Goal: Task Accomplishment & Management: Complete application form

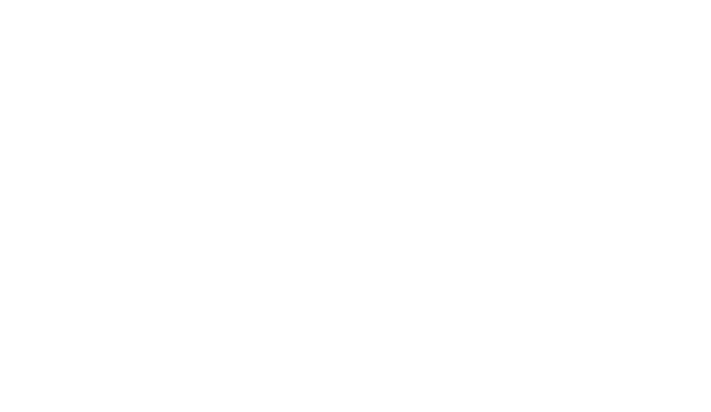
select select "Brand"
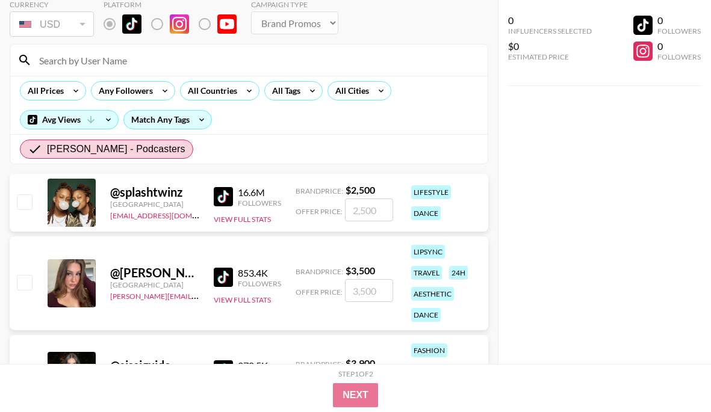
scroll to position [72, 0]
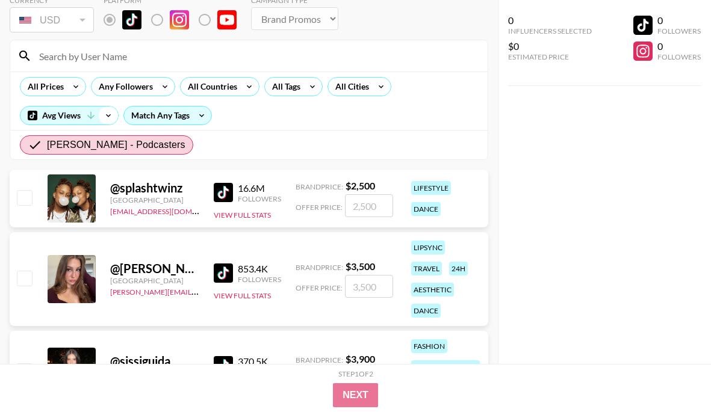
click at [108, 117] on icon at bounding box center [108, 116] width 19 height 18
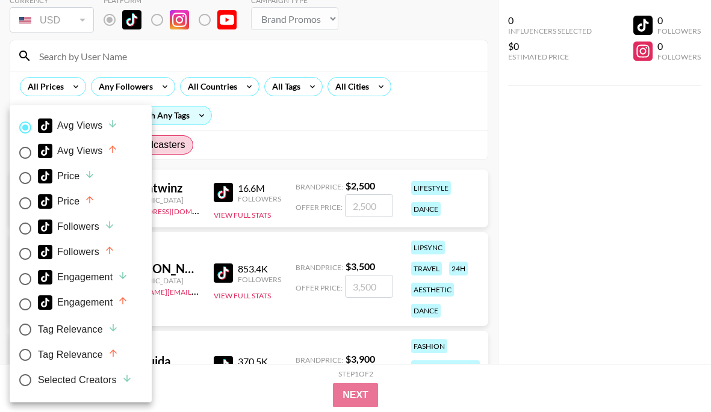
click at [34, 125] on input "Avg Views" at bounding box center [25, 127] width 25 height 25
click at [235, 146] on div at bounding box center [355, 206] width 711 height 412
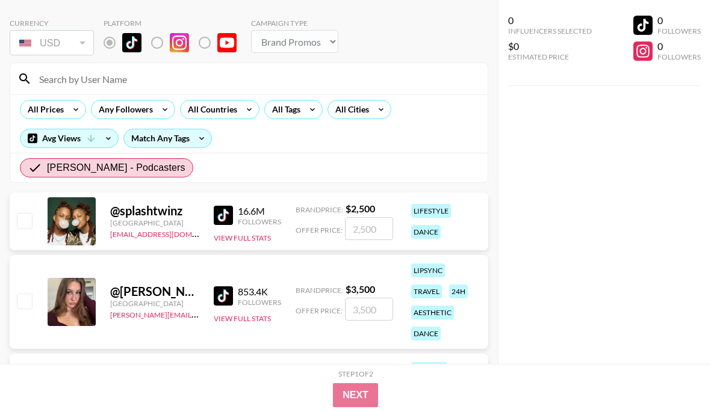
scroll to position [32, 0]
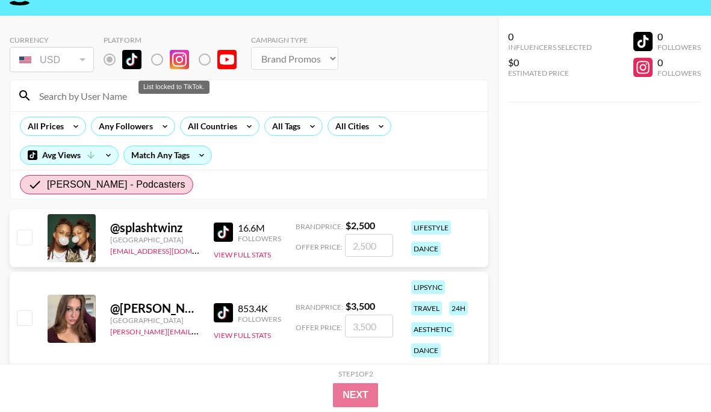
click at [211, 60] on label "List locked to TikTok." at bounding box center [214, 59] width 45 height 25
click at [198, 60] on label "List locked to TikTok." at bounding box center [214, 59] width 45 height 25
click at [199, 60] on label "List locked to TikTok." at bounding box center [214, 59] width 45 height 25
click at [159, 61] on label "List locked to TikTok." at bounding box center [166, 59] width 45 height 25
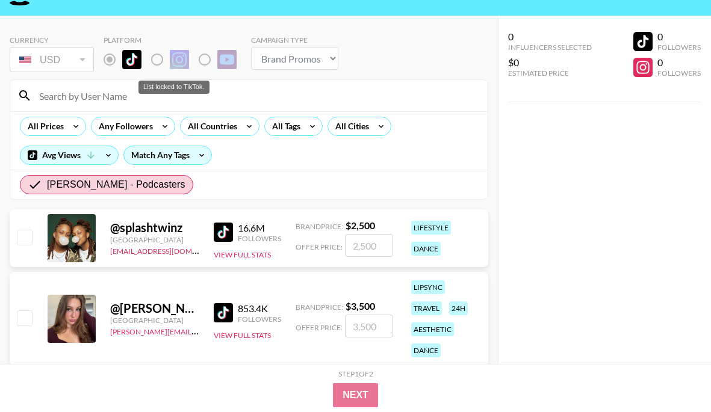
click at [159, 61] on label "List locked to TikTok." at bounding box center [166, 59] width 45 height 25
click at [111, 61] on label "List locked to TikTok." at bounding box center [119, 59] width 45 height 25
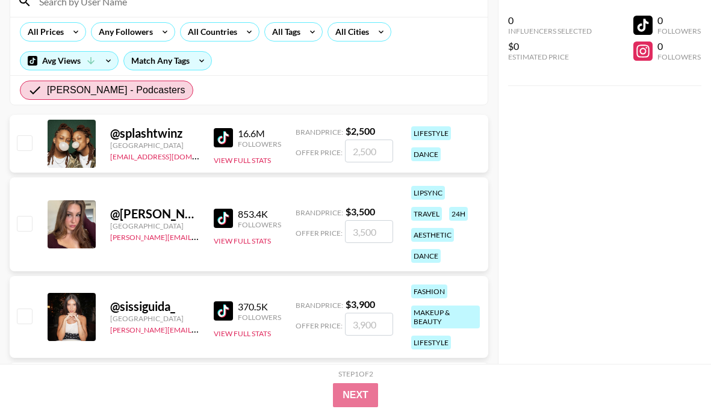
scroll to position [136, 0]
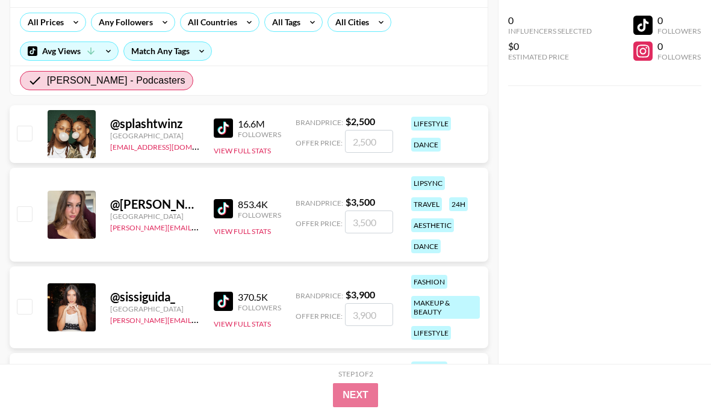
click at [168, 128] on div "@ splashtwinz" at bounding box center [154, 123] width 89 height 15
copy div "splashtwinz"
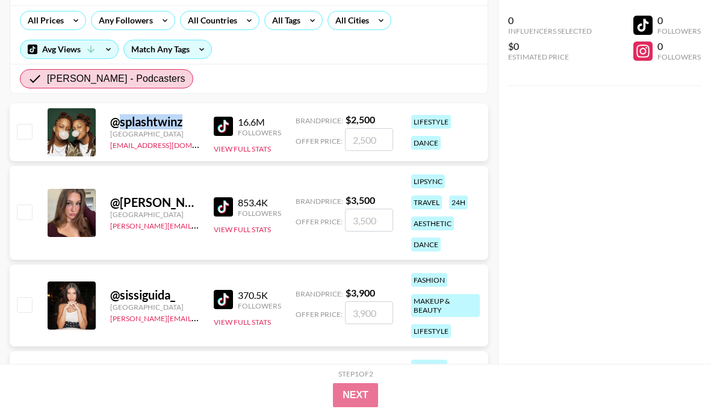
scroll to position [149, 0]
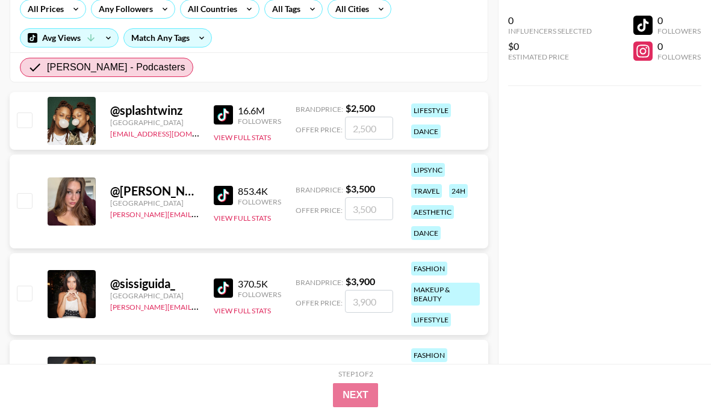
click at [137, 107] on div "@ splashtwinz" at bounding box center [154, 110] width 89 height 15
copy div "splashtwinz"
click at [151, 177] on div "@ vanessa_knighttt Australia [PERSON_NAME][EMAIL_ADDRESS][DOMAIN_NAME] 853.4K F…" at bounding box center [249, 202] width 478 height 94
click at [151, 184] on div "@ vanessa_knighttt" at bounding box center [154, 191] width 89 height 15
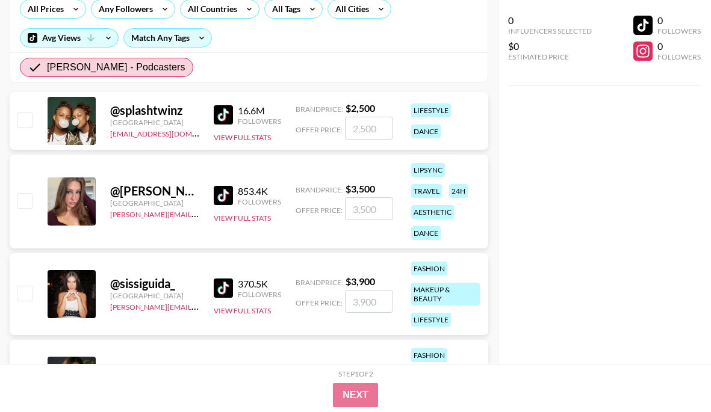
click at [151, 184] on div "@ vanessa_knighttt" at bounding box center [154, 191] width 89 height 15
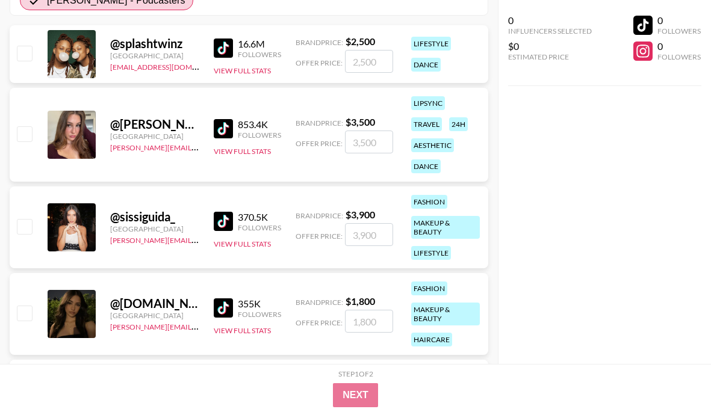
scroll to position [357, 0]
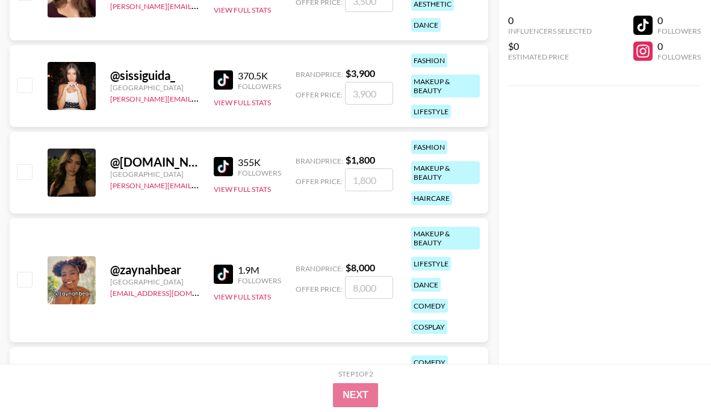
click at [158, 152] on div "@ [DOMAIN_NAME] [GEOGRAPHIC_DATA] [PERSON_NAME][EMAIL_ADDRESS][PERSON_NAME][PER…" at bounding box center [249, 173] width 478 height 82
click at [158, 158] on div "@ [DOMAIN_NAME]" at bounding box center [154, 162] width 89 height 15
copy div "[DEMOGRAPHIC_DATA]"
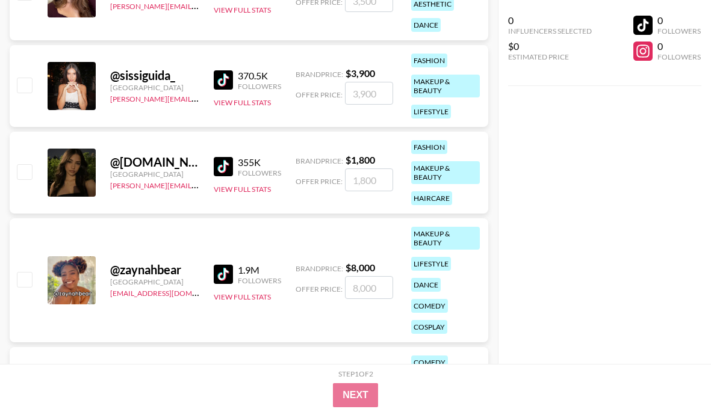
click at [120, 161] on div "@ [DOMAIN_NAME]" at bounding box center [154, 162] width 89 height 15
drag, startPoint x: 122, startPoint y: 161, endPoint x: 264, endPoint y: 160, distance: 142.0
click at [264, 160] on div "@ [DOMAIN_NAME] [GEOGRAPHIC_DATA] [PERSON_NAME][EMAIL_ADDRESS][PERSON_NAME][PER…" at bounding box center [249, 173] width 478 height 82
click at [233, 160] on link at bounding box center [226, 166] width 24 height 19
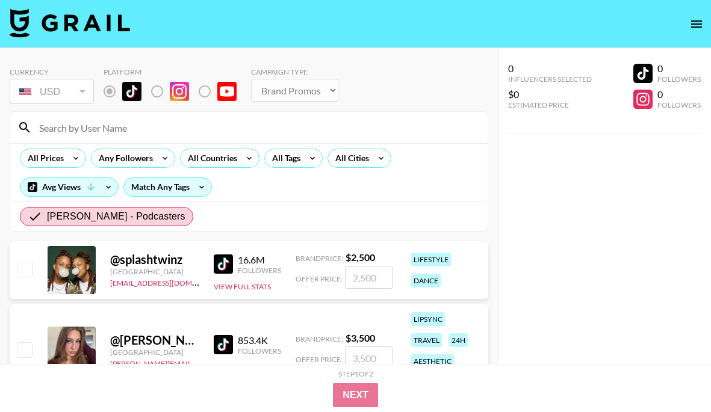
click at [115, 263] on div "@ splashtwinz" at bounding box center [154, 259] width 89 height 15
click at [92, 273] on div at bounding box center [72, 270] width 48 height 48
click at [225, 152] on div "All Countries" at bounding box center [210, 158] width 59 height 18
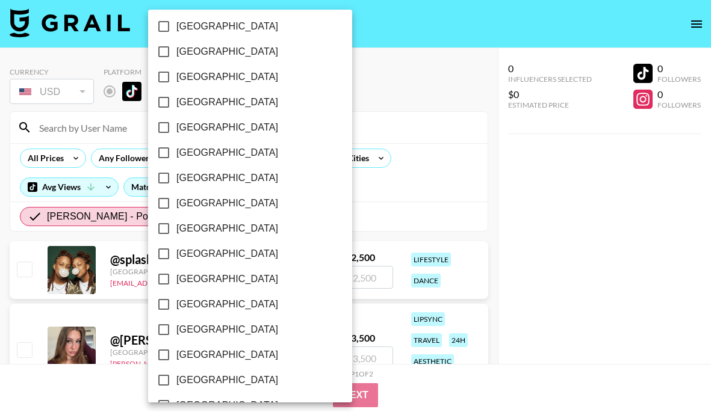
scroll to position [991, 0]
click at [188, 348] on span "[GEOGRAPHIC_DATA]" at bounding box center [227, 355] width 102 height 14
click at [176, 347] on input "[GEOGRAPHIC_DATA]" at bounding box center [163, 354] width 25 height 25
checkbox input "true"
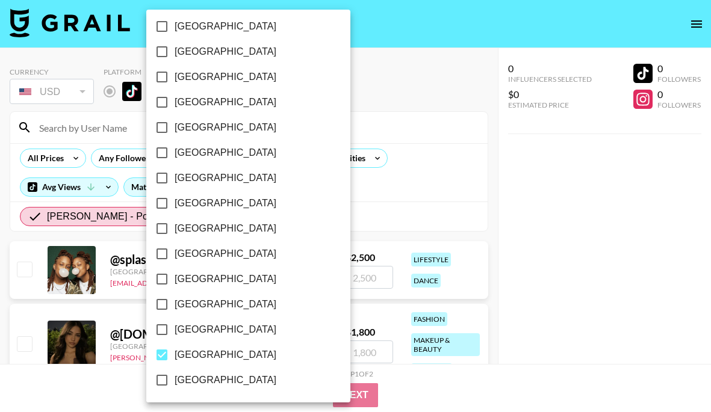
click at [374, 190] on div at bounding box center [355, 206] width 711 height 412
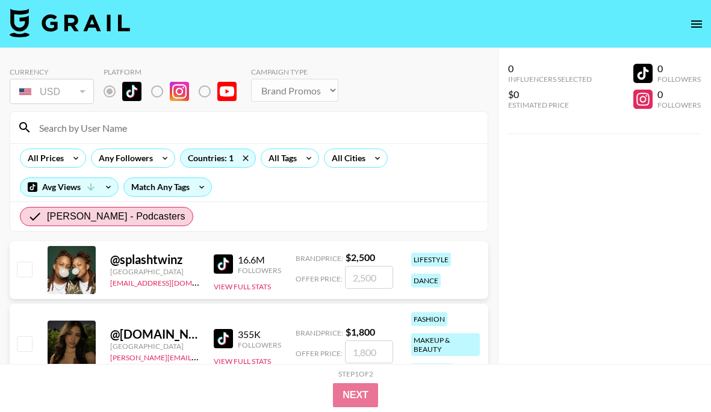
click at [235, 259] on link at bounding box center [226, 264] width 24 height 19
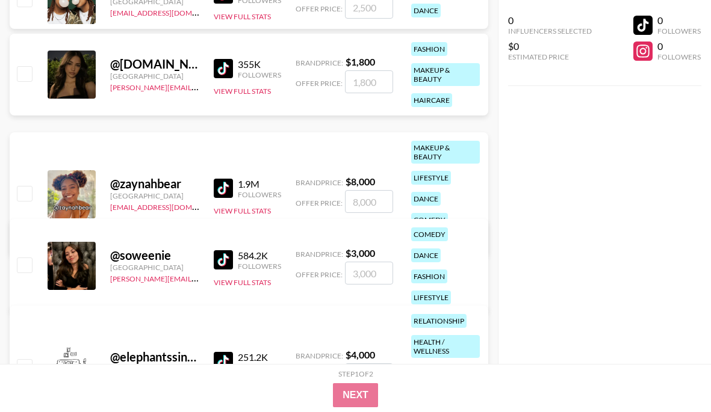
scroll to position [282, 0]
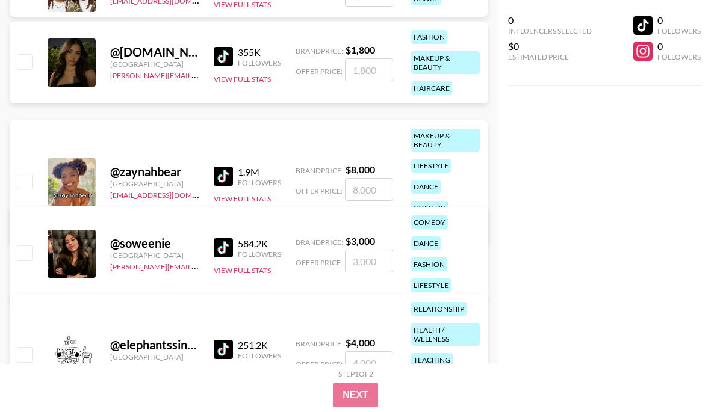
click at [226, 176] on img at bounding box center [223, 176] width 19 height 19
click at [217, 244] on img at bounding box center [223, 247] width 19 height 19
click at [226, 343] on img at bounding box center [223, 349] width 19 height 19
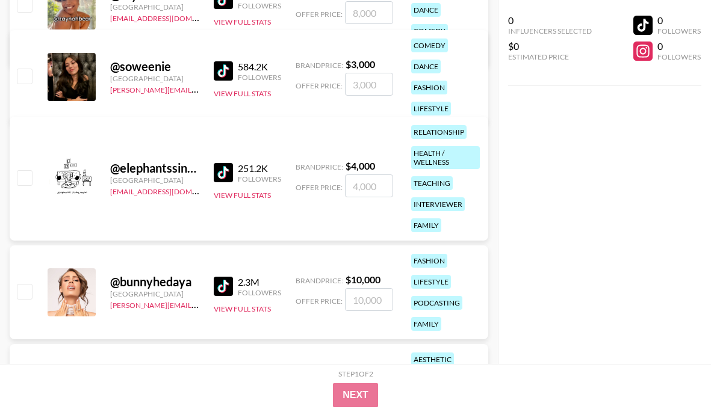
scroll to position [515, 0]
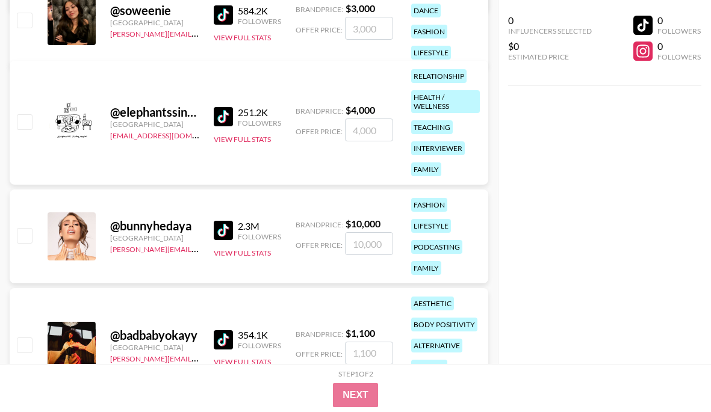
click at [230, 226] on img at bounding box center [223, 230] width 19 height 19
click at [215, 341] on img at bounding box center [223, 339] width 19 height 19
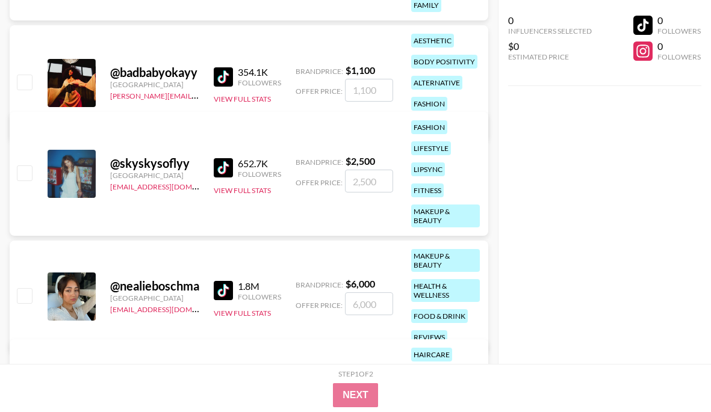
scroll to position [814, 0]
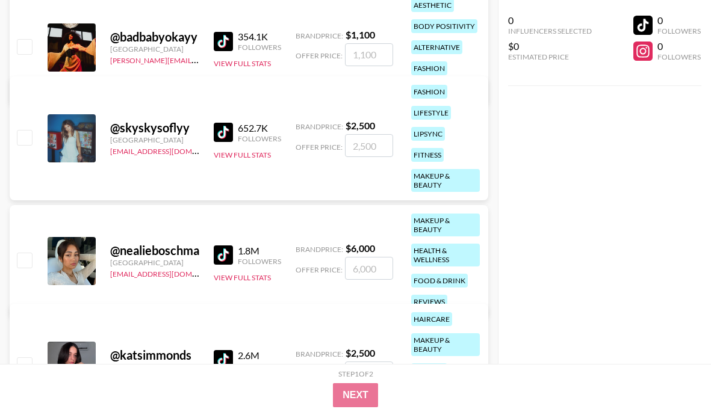
click at [222, 138] on img at bounding box center [223, 132] width 19 height 19
click at [231, 256] on img at bounding box center [223, 255] width 19 height 19
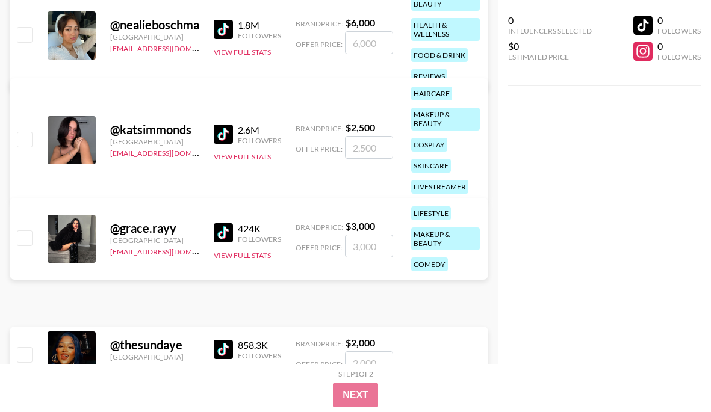
scroll to position [1082, 0]
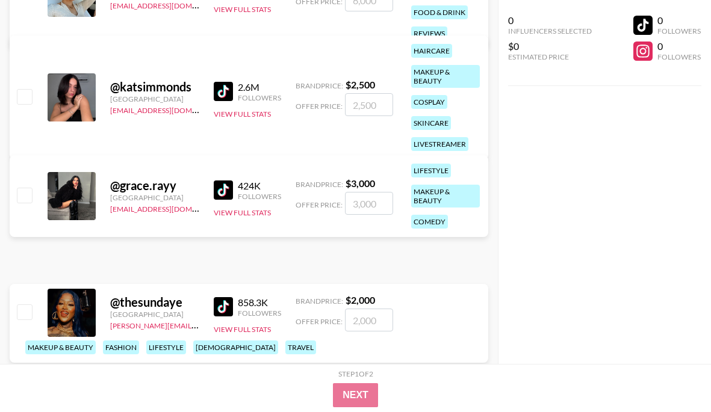
click at [226, 94] on img at bounding box center [223, 91] width 19 height 19
click at [226, 194] on img at bounding box center [223, 190] width 19 height 19
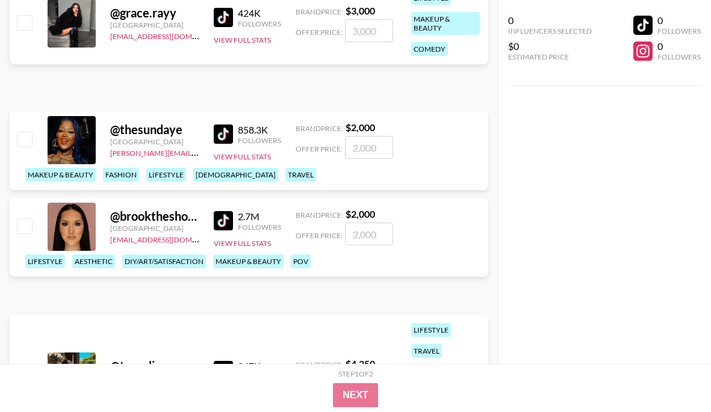
scroll to position [1276, 0]
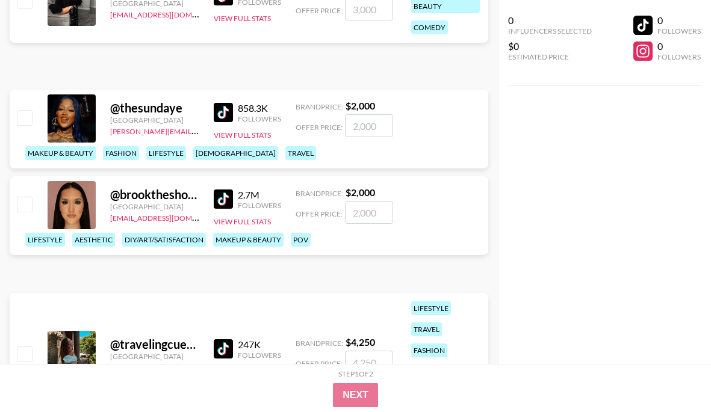
click at [231, 122] on img at bounding box center [223, 112] width 19 height 19
click at [222, 199] on img at bounding box center [223, 199] width 19 height 19
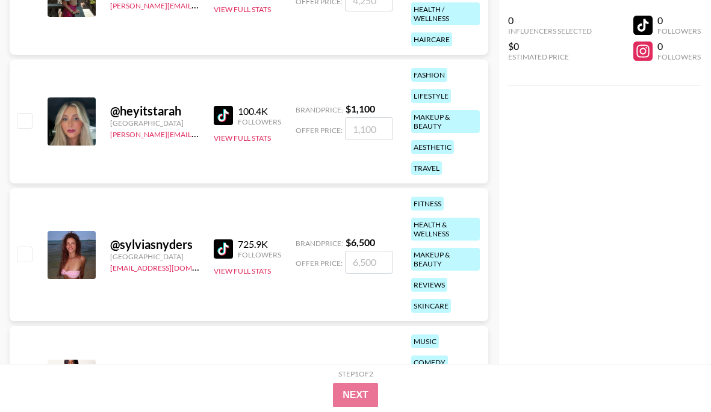
scroll to position [1630, 0]
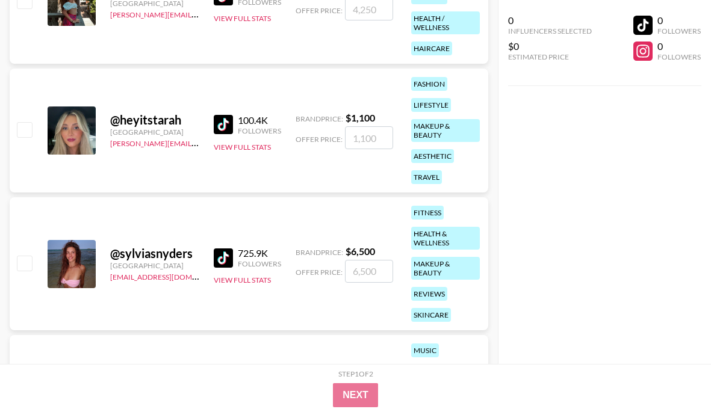
click at [216, 114] on div "100.4K Followers" at bounding box center [247, 124] width 67 height 21
click at [224, 123] on img at bounding box center [223, 124] width 19 height 19
click at [222, 260] on img at bounding box center [223, 258] width 19 height 19
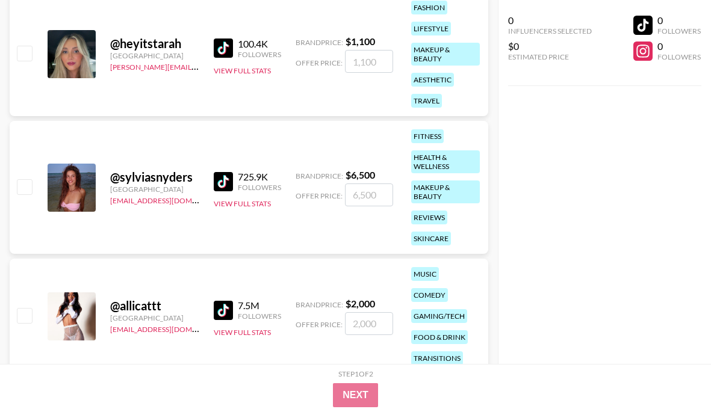
scroll to position [1785, 0]
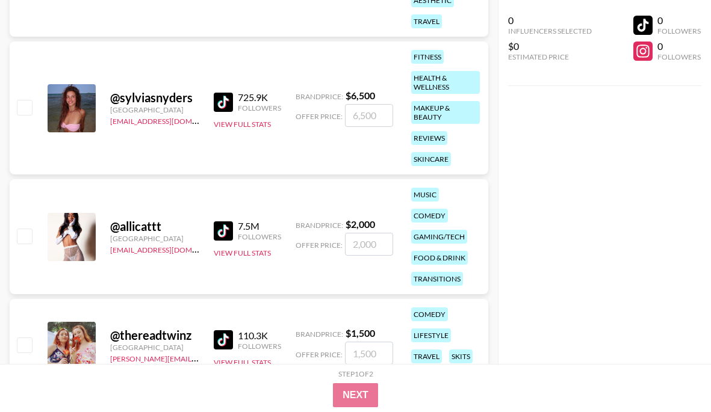
click at [227, 227] on img at bounding box center [223, 230] width 19 height 19
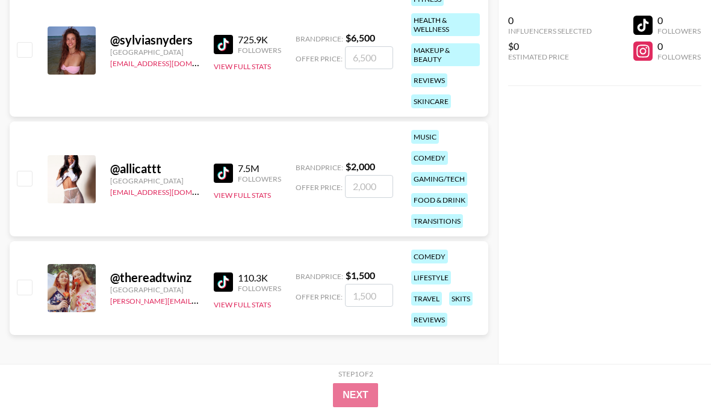
scroll to position [1848, 0]
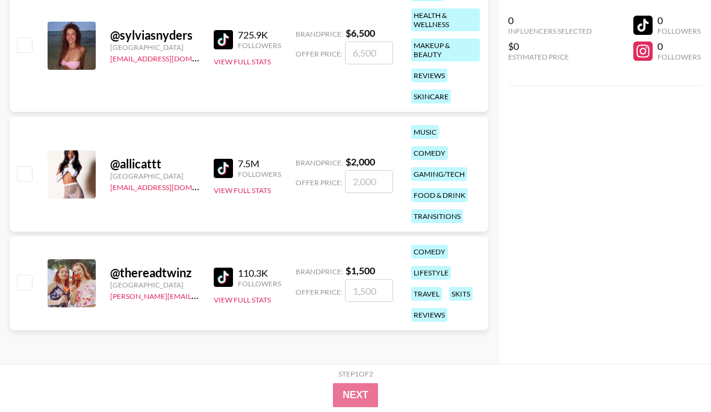
click at [218, 278] on img at bounding box center [223, 277] width 19 height 19
click at [364, 374] on div "Step 1 of 2" at bounding box center [355, 373] width 35 height 9
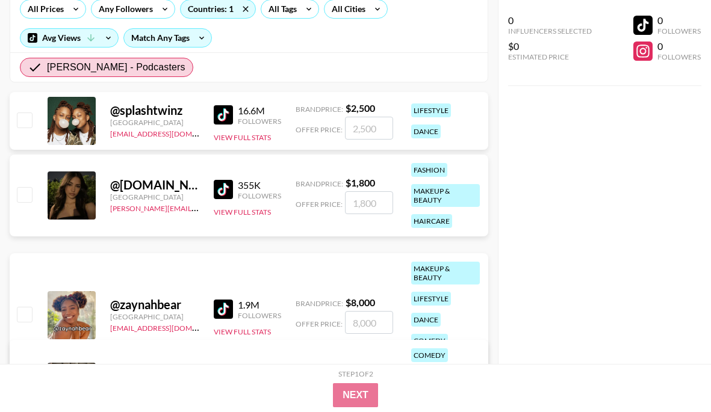
scroll to position [67, 0]
